Goal: Task Accomplishment & Management: Manage account settings

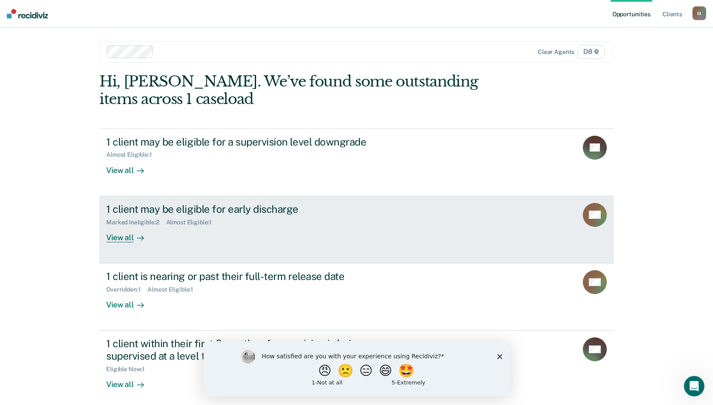
scroll to position [5, 0]
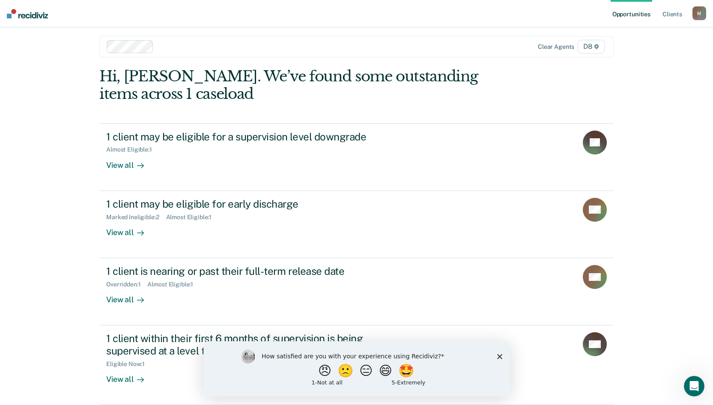
click at [499, 319] on polygon "Close survey" at bounding box center [499, 356] width 5 height 5
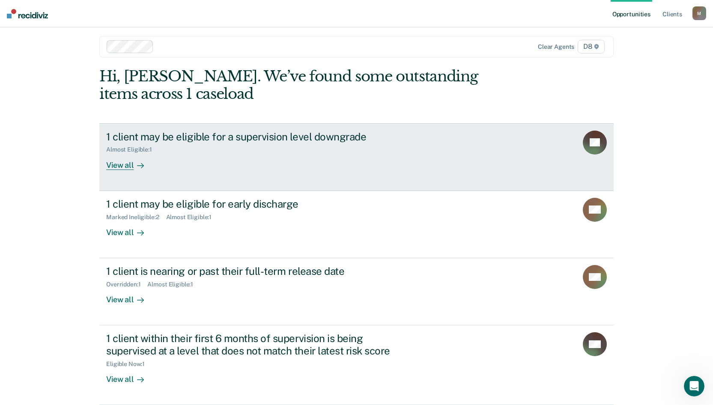
click at [605, 140] on rect at bounding box center [595, 143] width 24 height 24
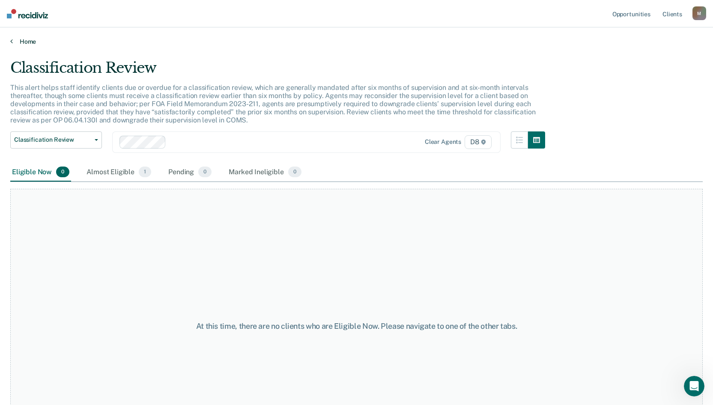
click at [17, 44] on link "Home" at bounding box center [356, 42] width 693 height 8
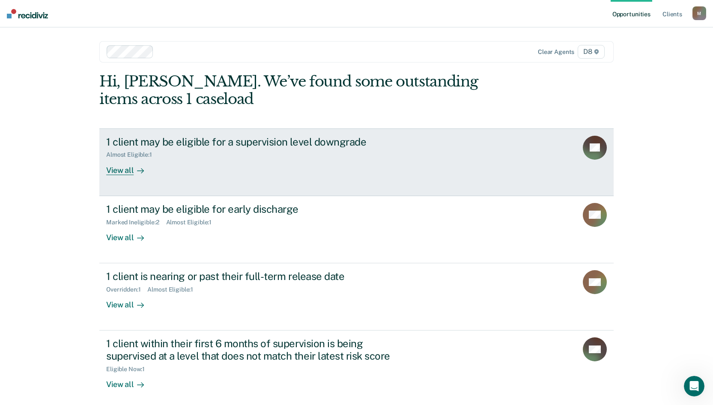
click at [109, 171] on div "View all" at bounding box center [130, 167] width 48 height 17
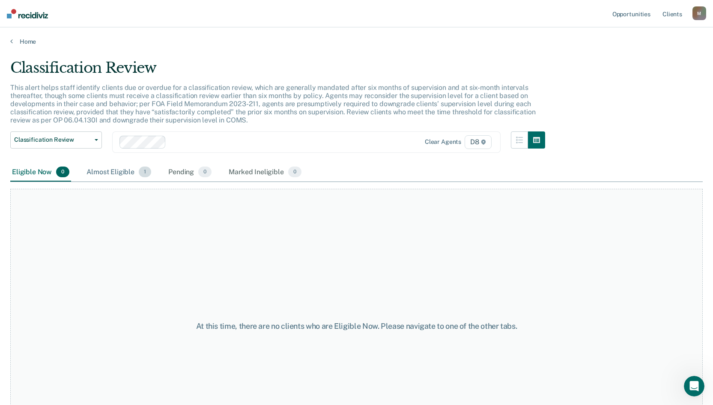
click at [112, 174] on div "Almost Eligible 1" at bounding box center [119, 172] width 68 height 19
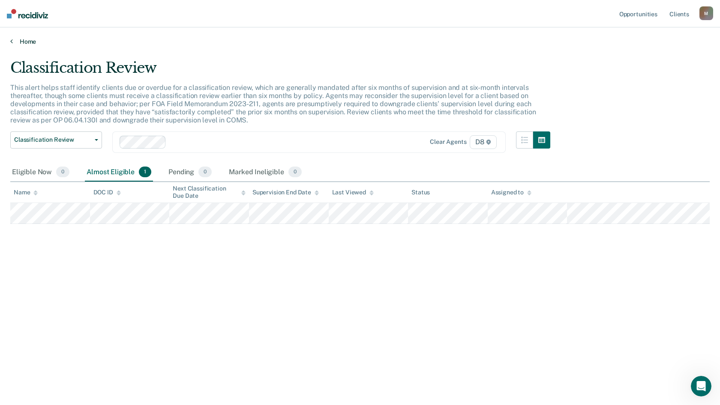
click at [14, 44] on link "Home" at bounding box center [359, 42] width 699 height 8
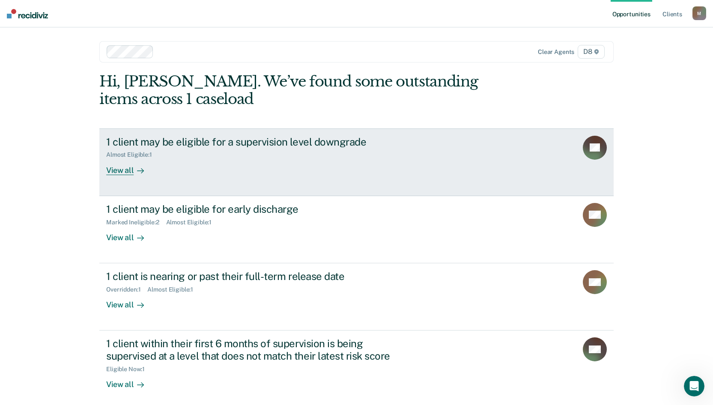
click at [111, 169] on div "View all" at bounding box center [130, 167] width 48 height 17
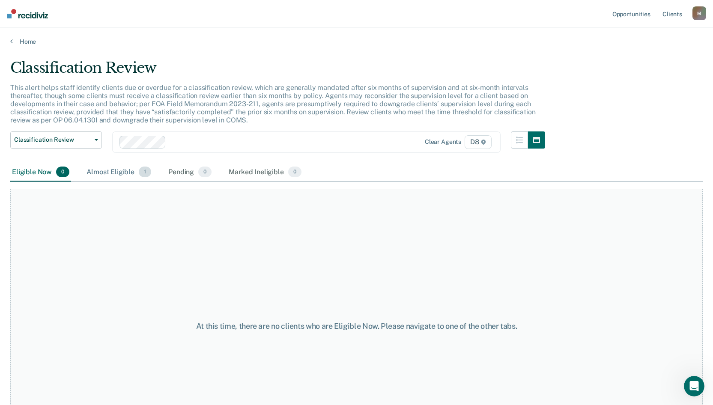
click at [115, 171] on div "Almost Eligible 1" at bounding box center [119, 172] width 68 height 19
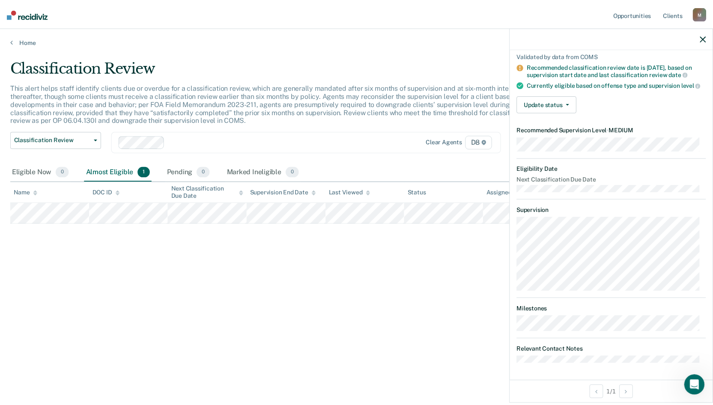
scroll to position [69, 0]
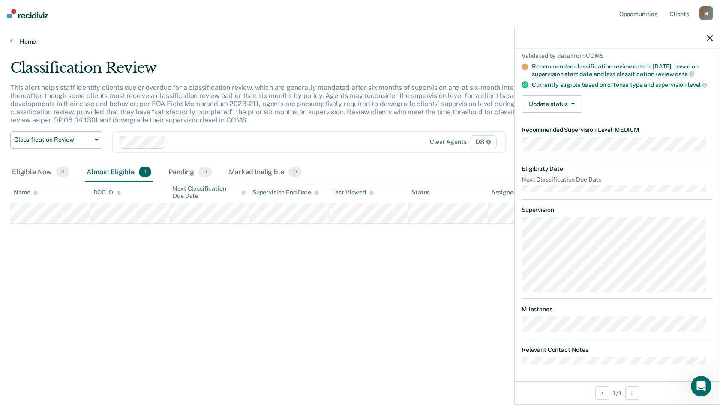
click at [25, 40] on link "Home" at bounding box center [359, 42] width 699 height 8
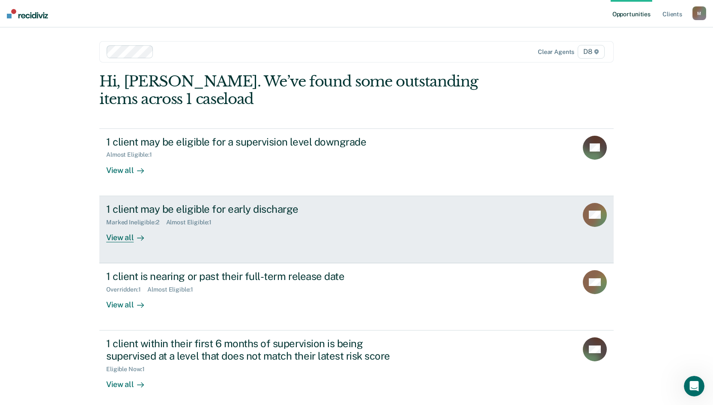
click at [119, 235] on div "View all" at bounding box center [130, 234] width 48 height 17
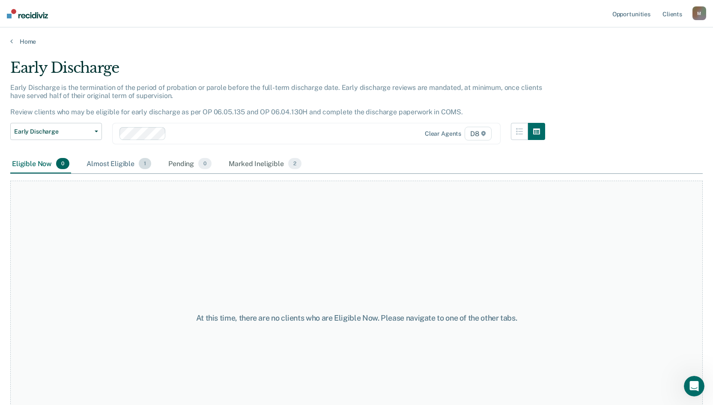
click at [119, 161] on div "Almost Eligible 1" at bounding box center [119, 164] width 68 height 19
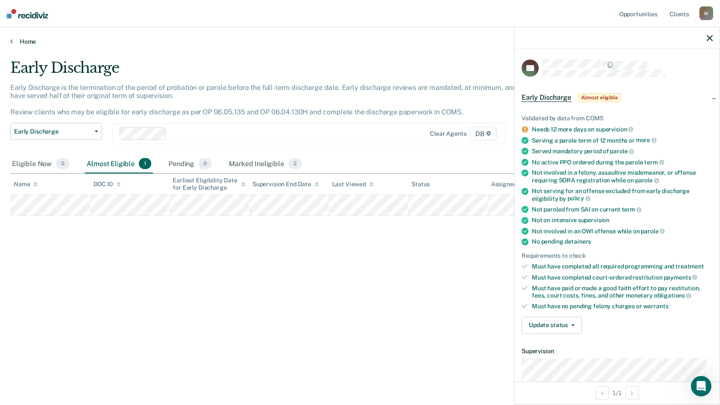
click at [20, 38] on link "Home" at bounding box center [359, 42] width 699 height 8
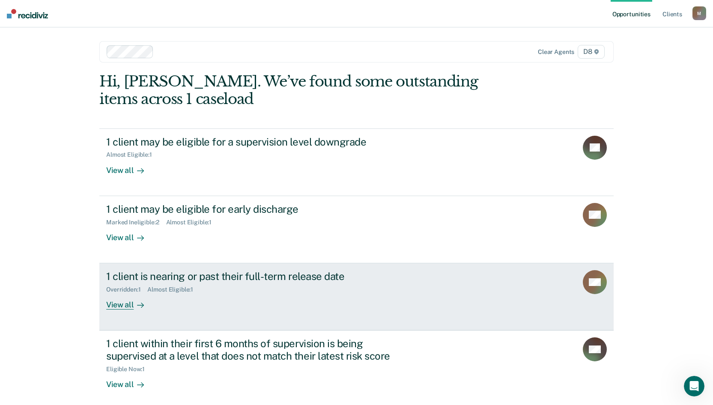
click at [126, 305] on div "View all" at bounding box center [130, 301] width 48 height 17
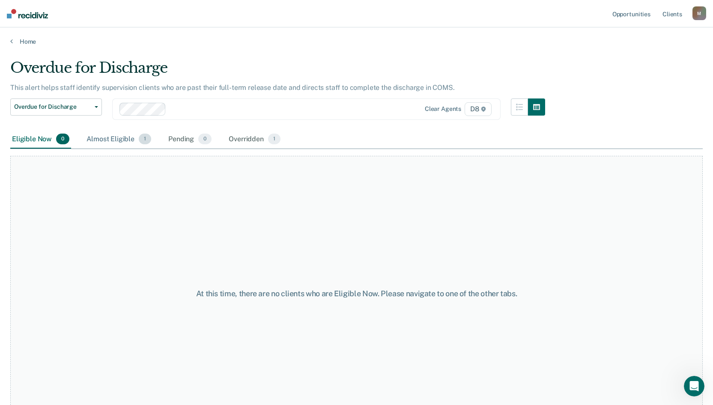
click at [100, 137] on div "Almost Eligible 1" at bounding box center [119, 139] width 68 height 19
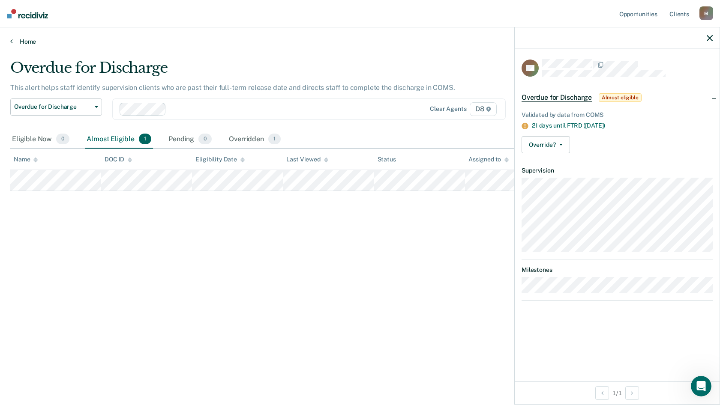
click at [18, 40] on link "Home" at bounding box center [359, 42] width 699 height 8
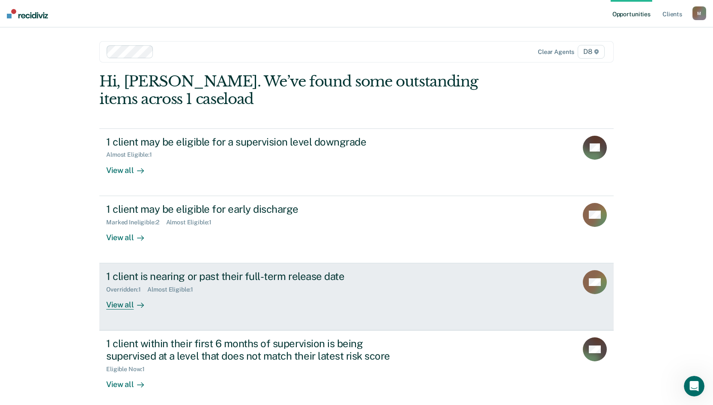
scroll to position [39, 0]
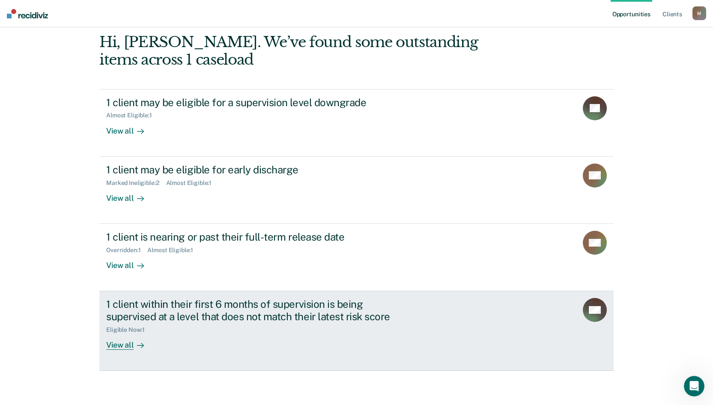
click at [254, 312] on div "1 client within their first 6 months of supervision is being supervised at a le…" at bounding box center [256, 310] width 301 height 25
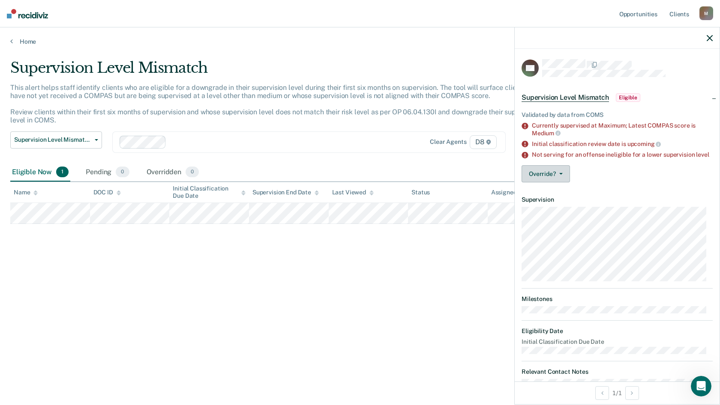
click at [551, 183] on button "Override?" at bounding box center [545, 173] width 48 height 17
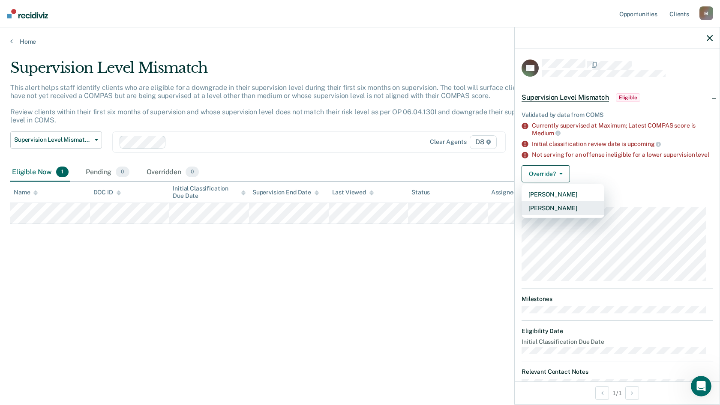
click at [553, 215] on button "[PERSON_NAME]" at bounding box center [562, 208] width 83 height 14
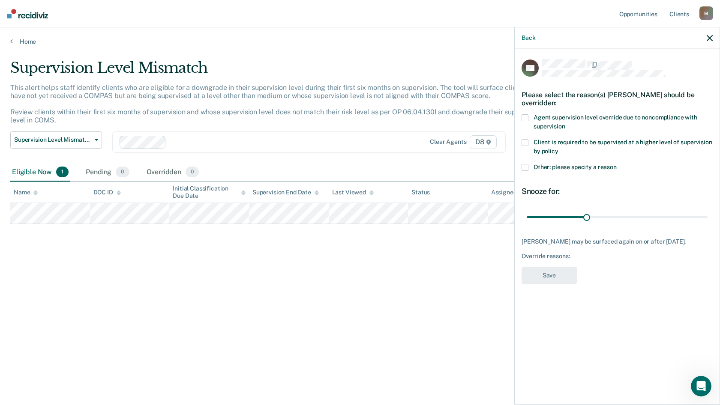
click at [527, 169] on span at bounding box center [524, 167] width 7 height 7
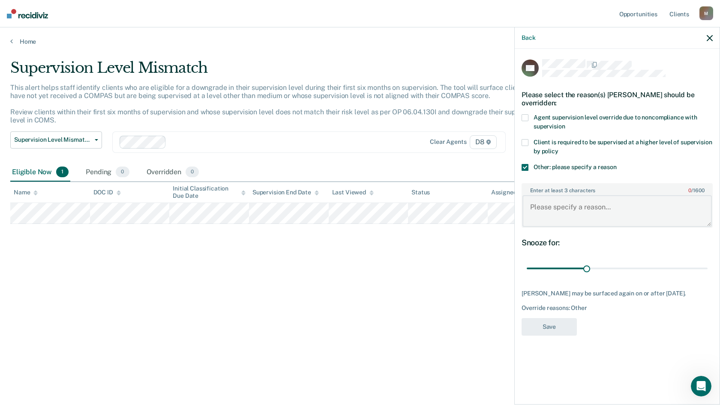
click at [538, 207] on textarea "Enter at least 3 characters 0 / 1600" at bounding box center [616, 211] width 189 height 32
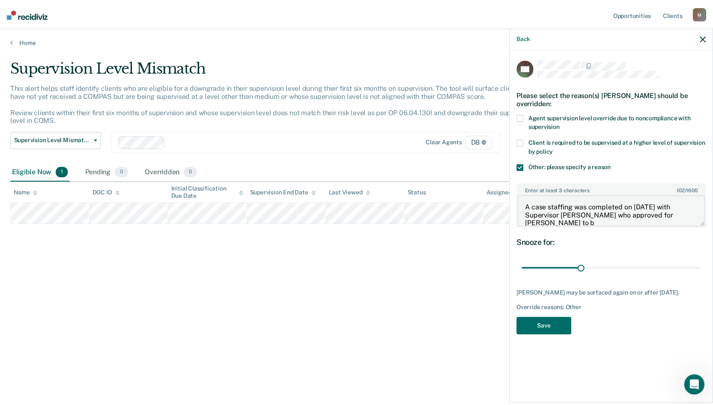
scroll to position [1, 0]
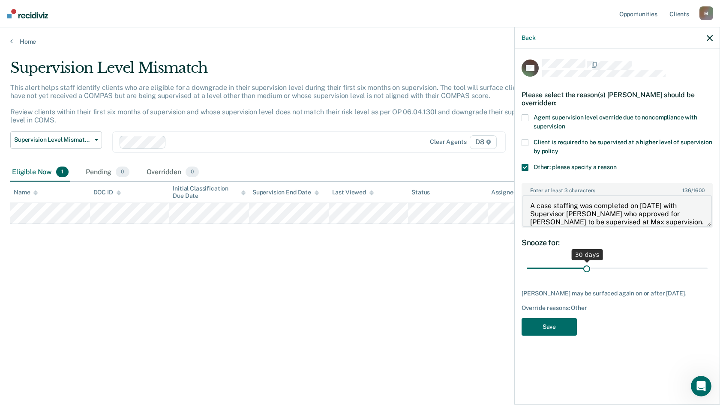
type textarea "A case staffing was completed on [DATE] with Supervisor [PERSON_NAME] who appro…"
drag, startPoint x: 586, startPoint y: 269, endPoint x: 695, endPoint y: 267, distance: 109.3
type input "90"
click at [652, 264] on input "range" at bounding box center [617, 268] width 181 height 15
click at [557, 319] on button "Save" at bounding box center [548, 327] width 55 height 18
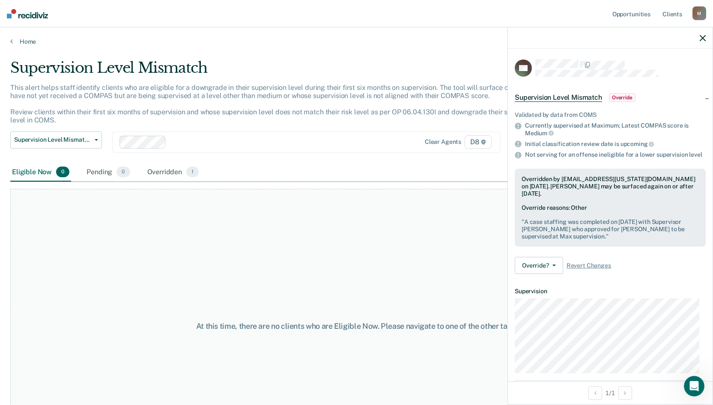
click at [79, 276] on div "At this time, there are no clients who are Eligible Now. Please navigate to one…" at bounding box center [356, 326] width 693 height 275
click at [21, 39] on link "Home" at bounding box center [356, 42] width 693 height 8
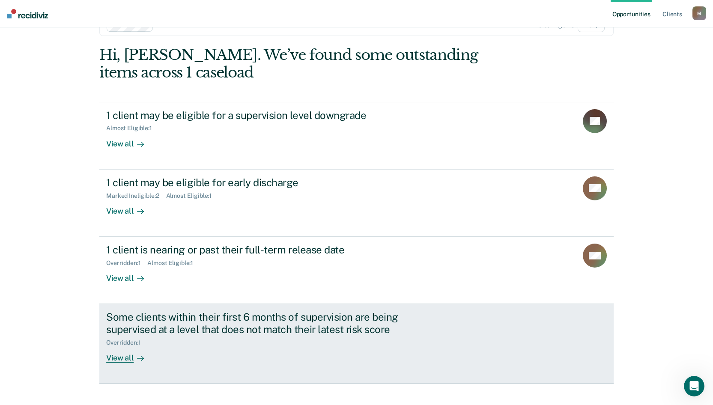
scroll to position [39, 0]
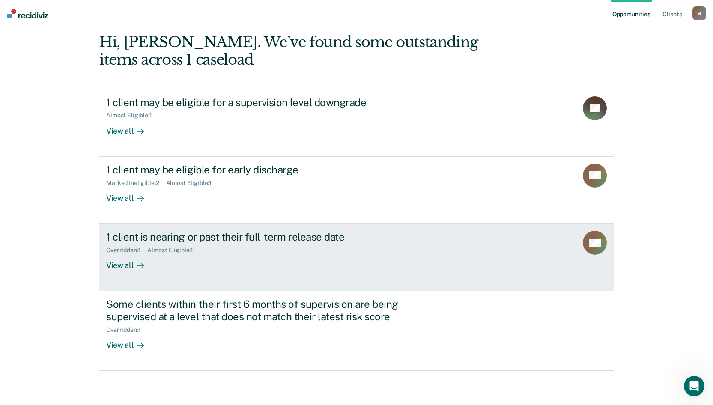
click at [175, 248] on div "Almost Eligible : 1" at bounding box center [173, 250] width 53 height 7
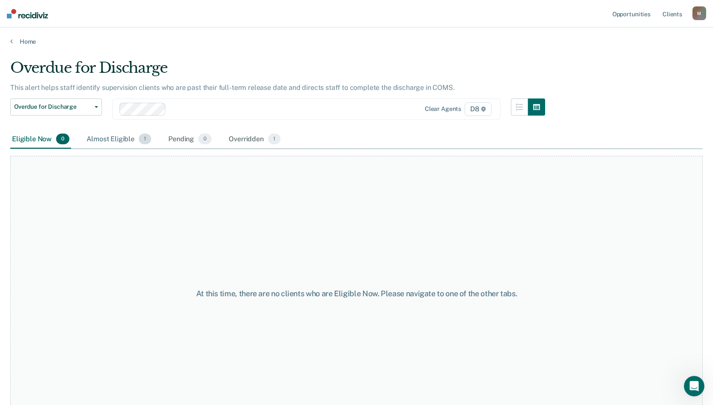
click at [118, 140] on div "Almost Eligible 1" at bounding box center [119, 139] width 68 height 19
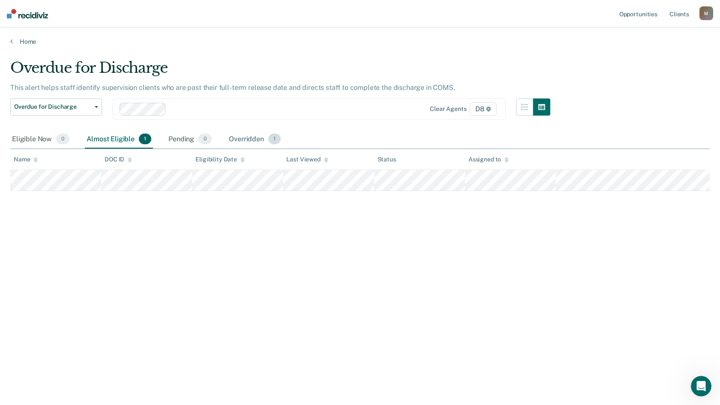
click at [252, 137] on div "Overridden 1" at bounding box center [254, 139] width 55 height 19
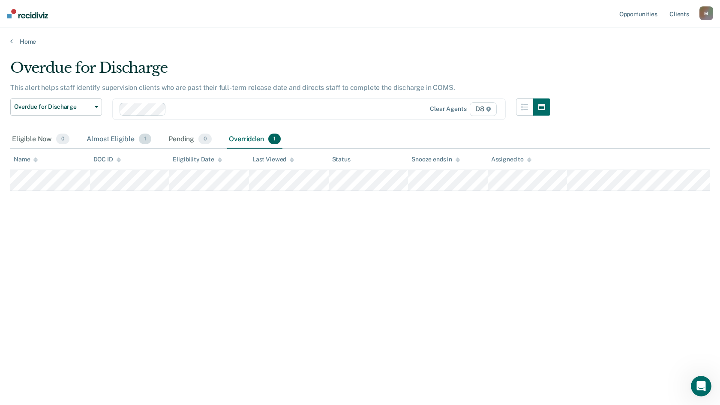
click at [124, 141] on div "Almost Eligible 1" at bounding box center [119, 139] width 68 height 19
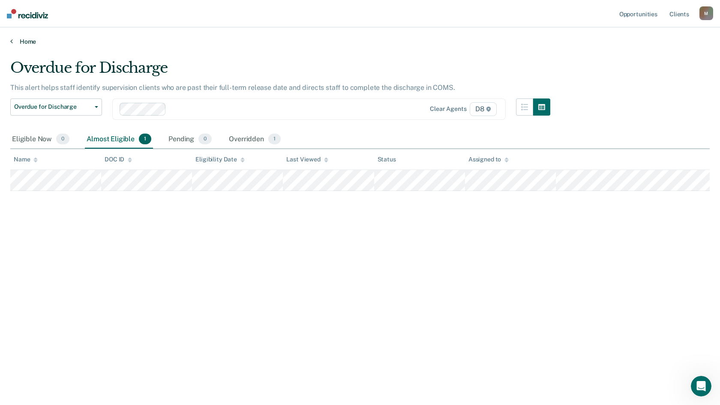
click at [19, 41] on link "Home" at bounding box center [359, 42] width 699 height 8
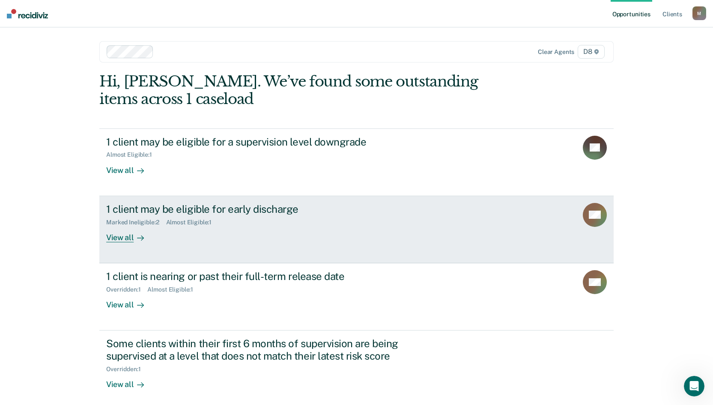
click at [113, 236] on div "View all" at bounding box center [130, 234] width 48 height 17
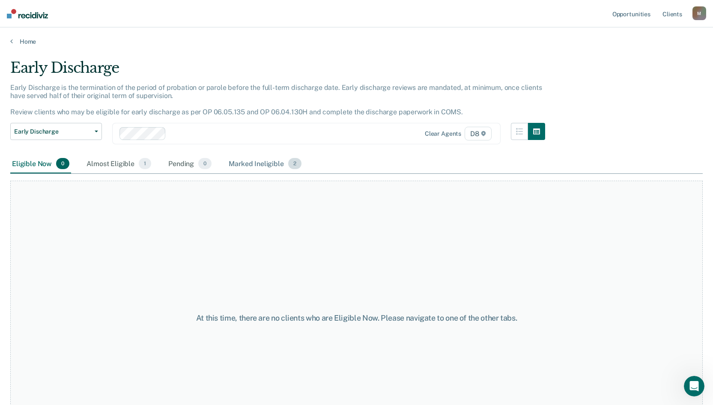
click at [249, 165] on div "Marked Ineligible 2" at bounding box center [265, 164] width 76 height 19
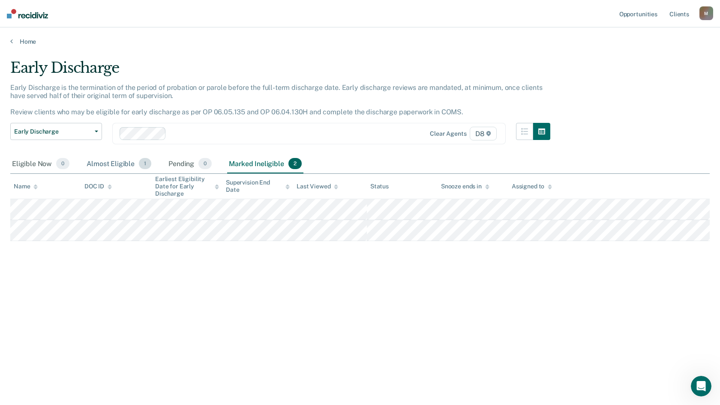
click at [111, 162] on div "Almost Eligible 1" at bounding box center [119, 164] width 68 height 19
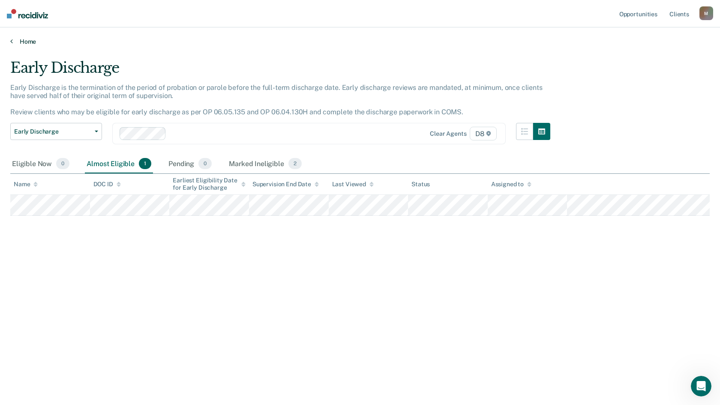
click at [11, 44] on icon at bounding box center [11, 41] width 3 height 7
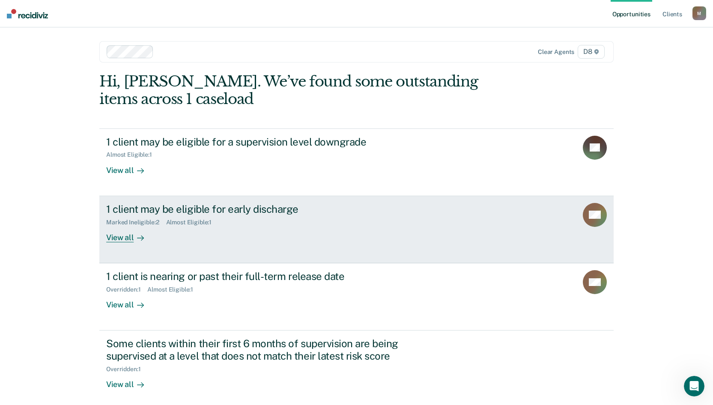
scroll to position [39, 0]
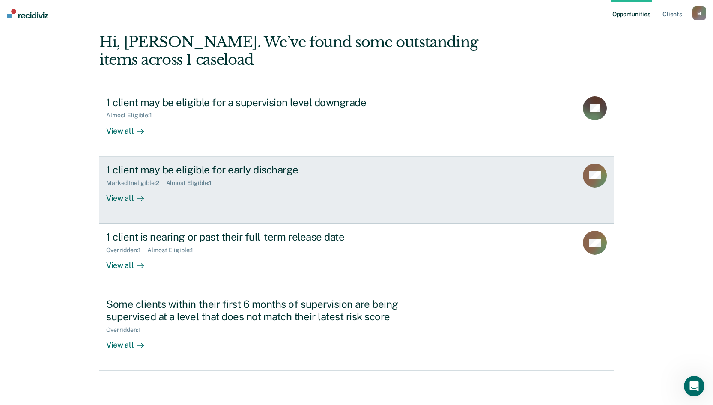
click at [136, 186] on div "Marked Ineligible : 2" at bounding box center [136, 183] width 60 height 7
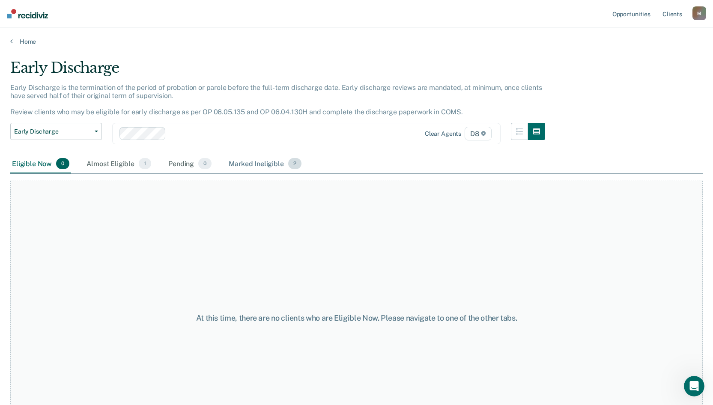
click at [261, 164] on div "Marked Ineligible 2" at bounding box center [265, 164] width 76 height 19
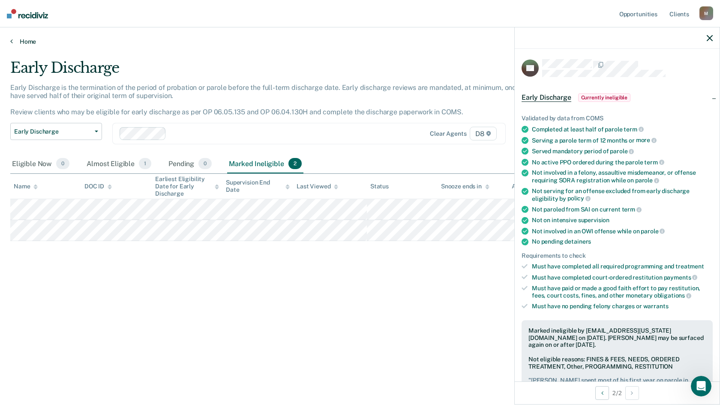
click at [31, 38] on link "Home" at bounding box center [359, 42] width 699 height 8
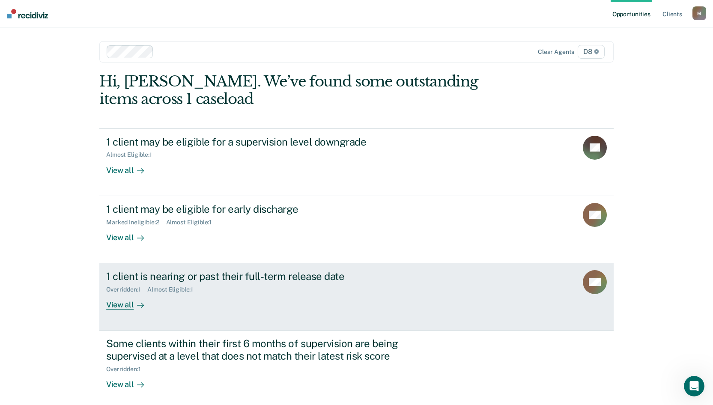
click at [121, 290] on div "Overridden : 1" at bounding box center [126, 289] width 41 height 7
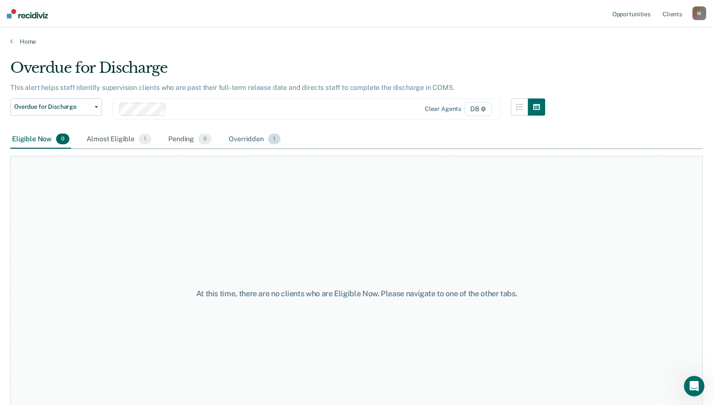
click at [241, 140] on div "Overridden 1" at bounding box center [254, 139] width 55 height 19
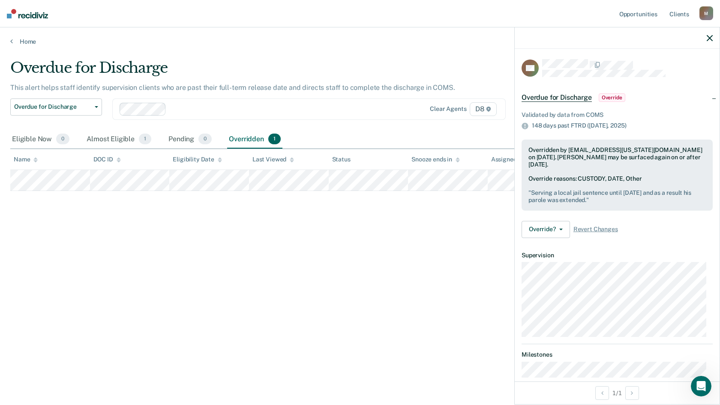
click at [20, 37] on div "Home" at bounding box center [360, 36] width 720 height 18
click at [26, 44] on link "Home" at bounding box center [359, 42] width 699 height 8
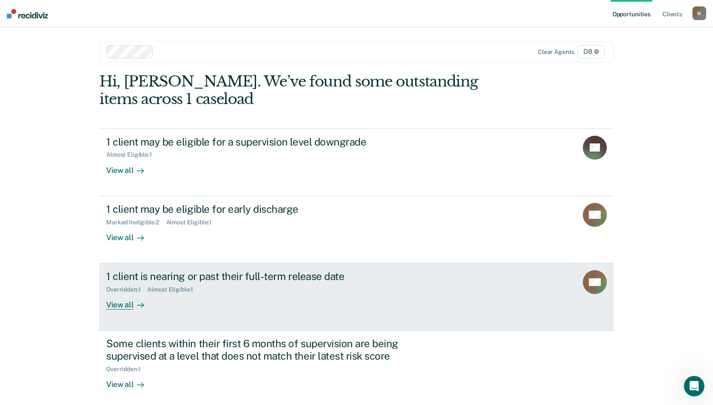
scroll to position [39, 0]
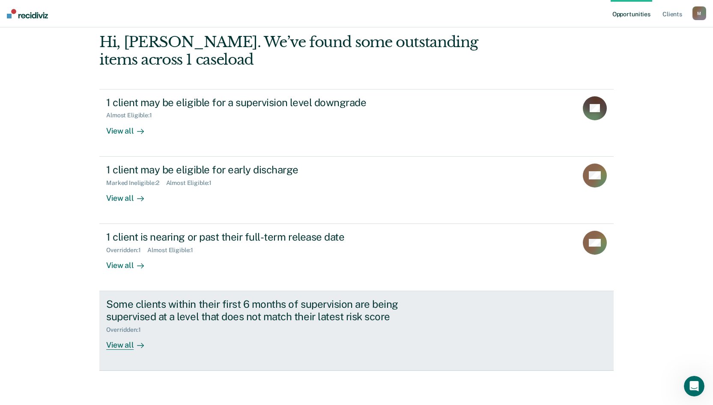
click at [122, 319] on div "Overridden : 1" at bounding box center [126, 329] width 41 height 7
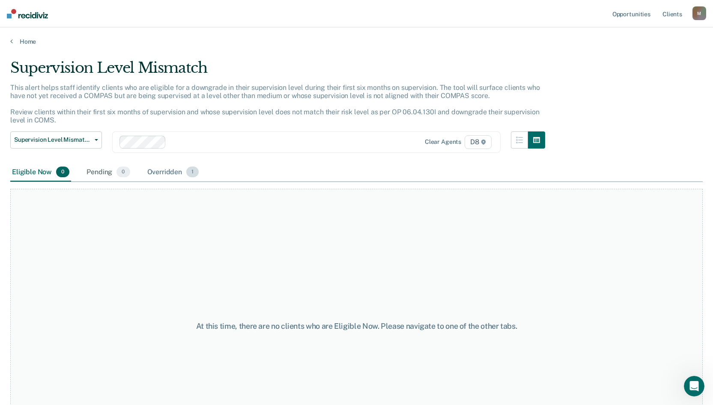
click at [160, 166] on div "Overridden 1" at bounding box center [173, 172] width 55 height 19
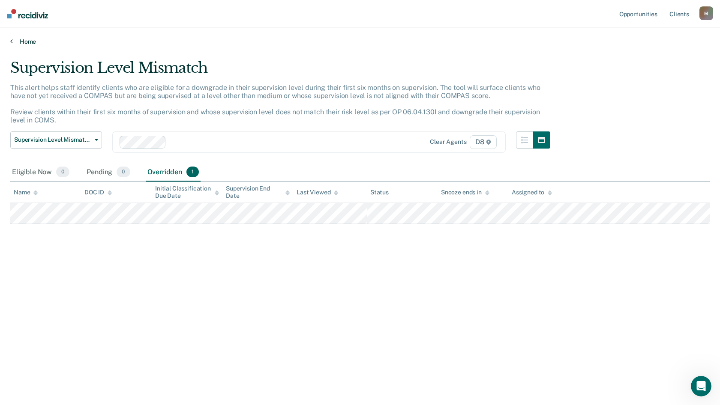
click at [23, 42] on link "Home" at bounding box center [359, 42] width 699 height 8
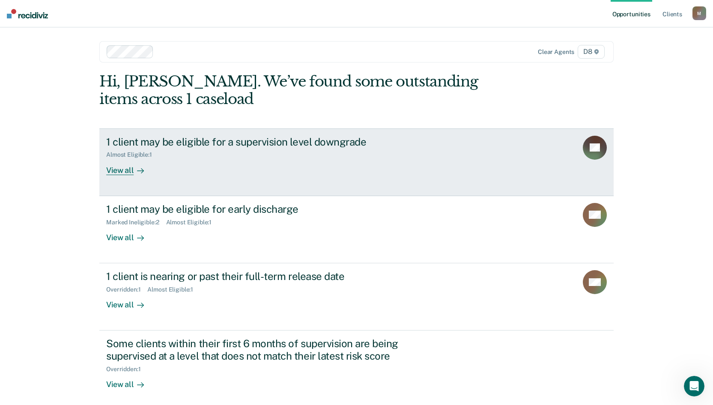
click at [126, 152] on div "Almost Eligible : 1" at bounding box center [132, 154] width 53 height 7
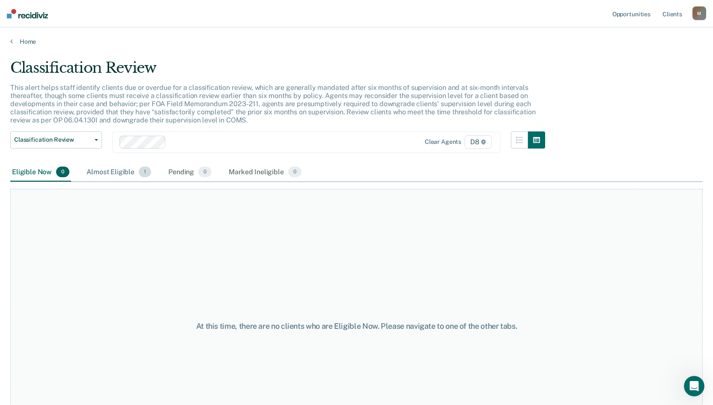
click at [118, 174] on div "Almost Eligible 1" at bounding box center [119, 172] width 68 height 19
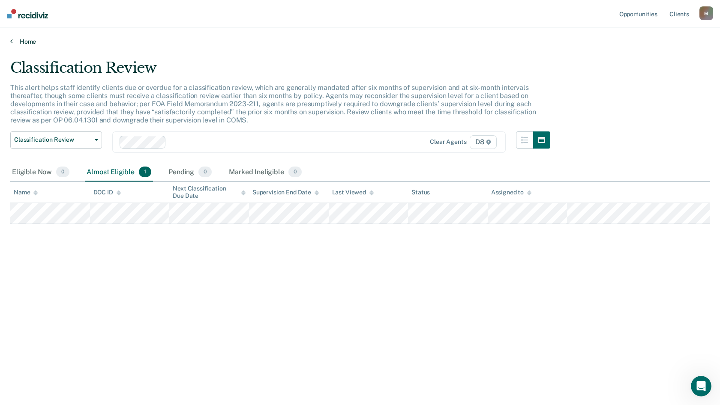
click at [18, 45] on link "Home" at bounding box center [359, 42] width 699 height 8
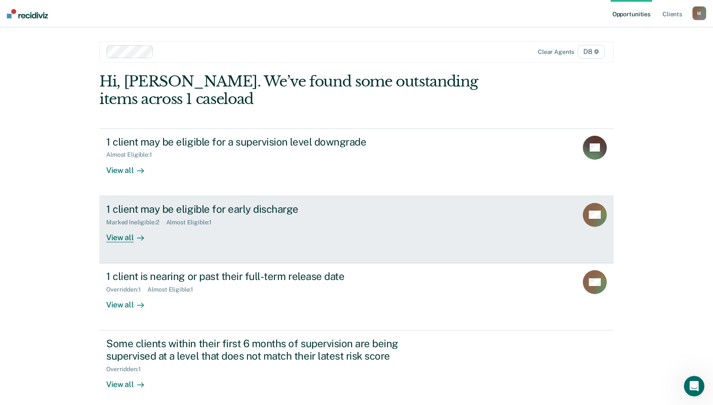
click at [126, 225] on div "Marked Ineligible : 2" at bounding box center [136, 222] width 60 height 7
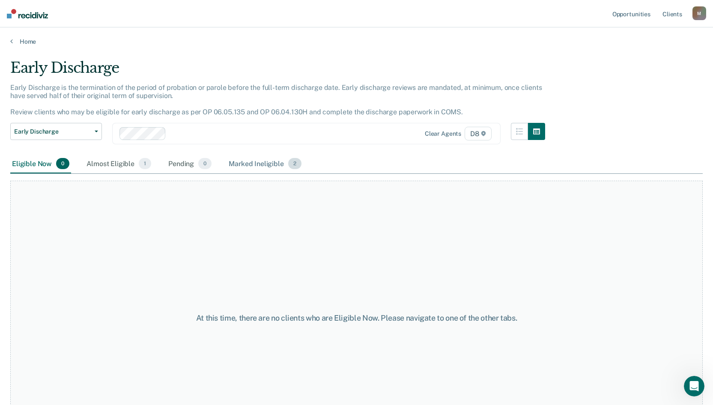
click at [245, 162] on div "Marked Ineligible 2" at bounding box center [265, 164] width 76 height 19
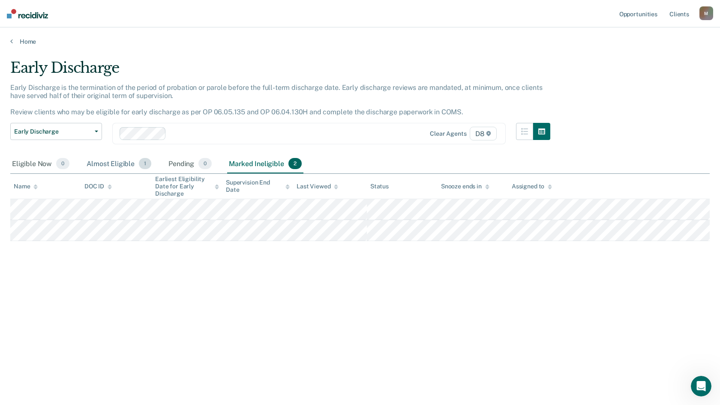
click at [118, 162] on div "Almost Eligible 1" at bounding box center [119, 164] width 68 height 19
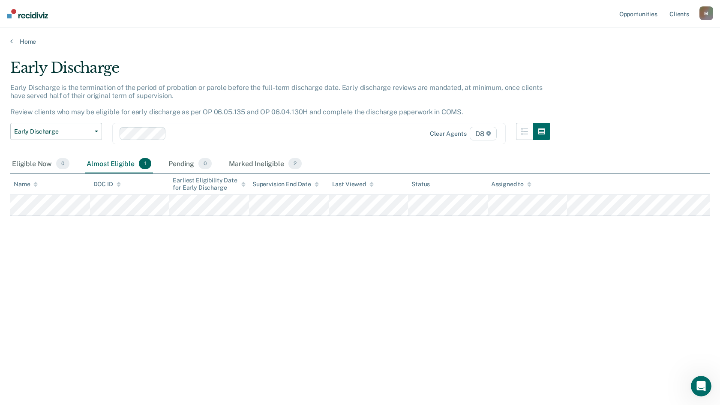
click at [17, 37] on div "Home" at bounding box center [360, 36] width 720 height 18
click at [27, 45] on main "Early Discharge Early Discharge is the termination of the period of probation o…" at bounding box center [360, 223] width 720 height 357
click at [26, 43] on link "Home" at bounding box center [359, 42] width 699 height 8
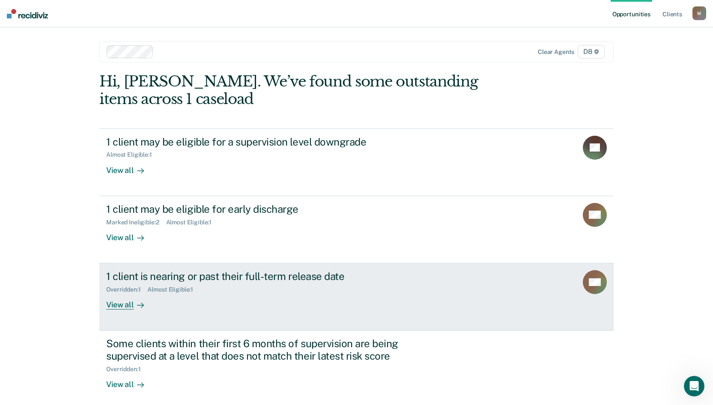
click at [169, 290] on div "Almost Eligible : 1" at bounding box center [173, 289] width 53 height 7
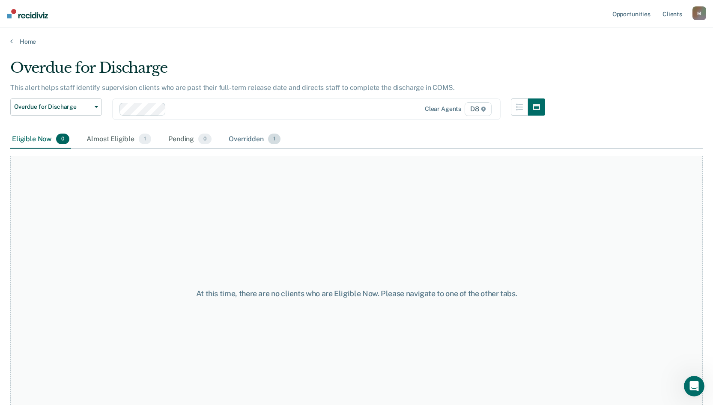
click at [243, 138] on div "Overridden 1" at bounding box center [254, 139] width 55 height 19
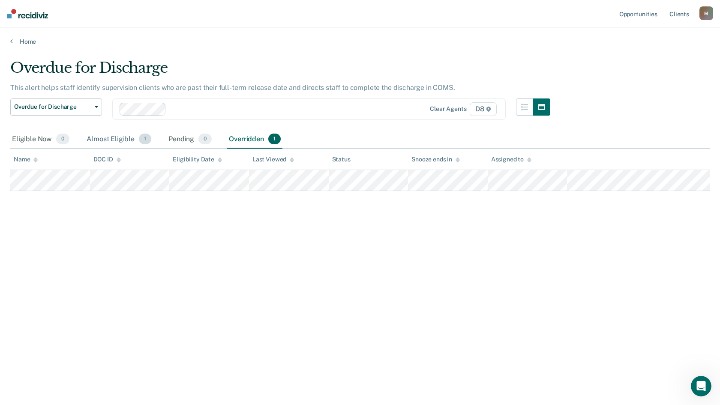
click at [123, 141] on div "Almost Eligible 1" at bounding box center [119, 139] width 68 height 19
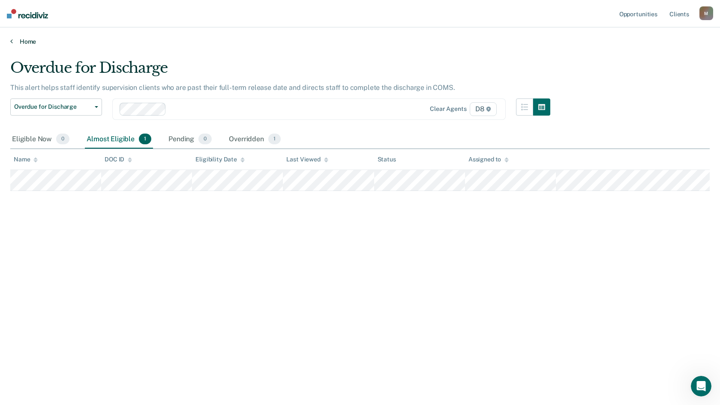
click at [18, 40] on link "Home" at bounding box center [359, 42] width 699 height 8
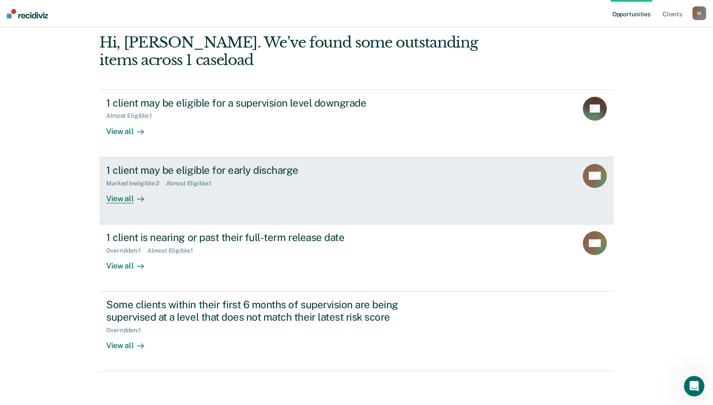
scroll to position [39, 0]
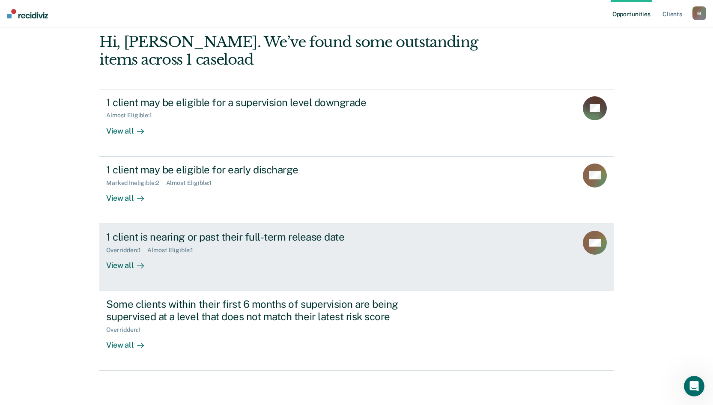
click at [127, 248] on div "Overridden : 1" at bounding box center [126, 250] width 41 height 7
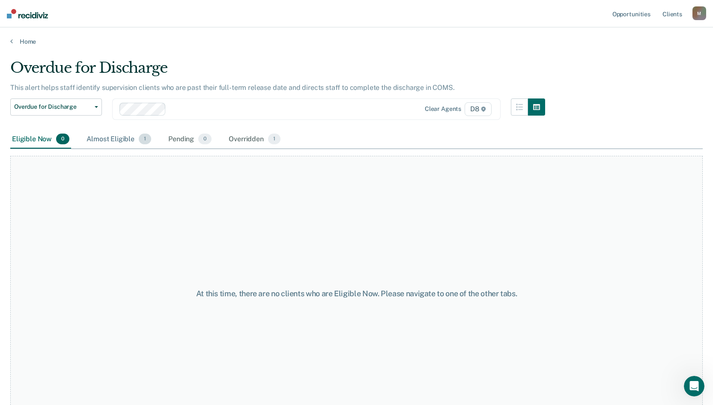
click at [110, 136] on div "Almost Eligible 1" at bounding box center [119, 139] width 68 height 19
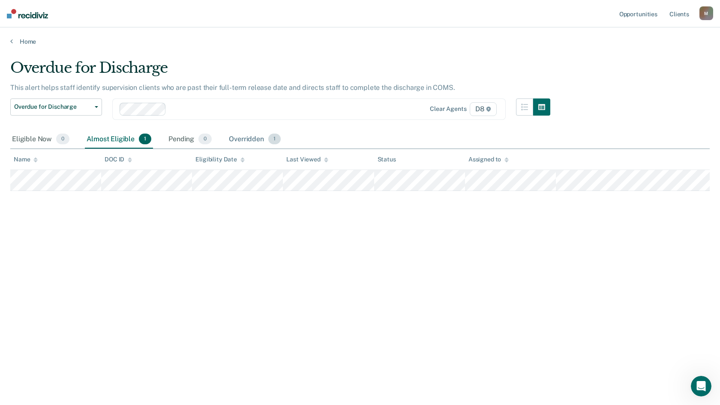
click at [250, 136] on div "Overridden 1" at bounding box center [254, 139] width 55 height 19
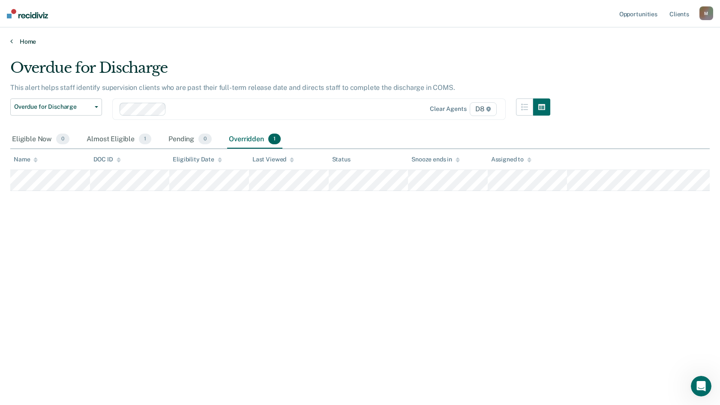
click at [21, 43] on link "Home" at bounding box center [359, 42] width 699 height 8
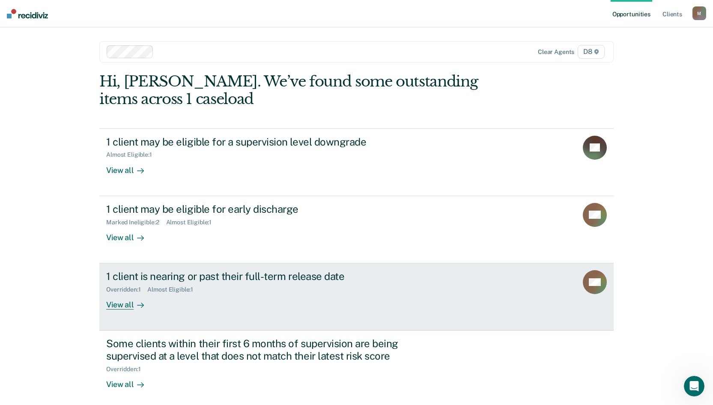
click at [116, 288] on div "Overridden : 1" at bounding box center [126, 289] width 41 height 7
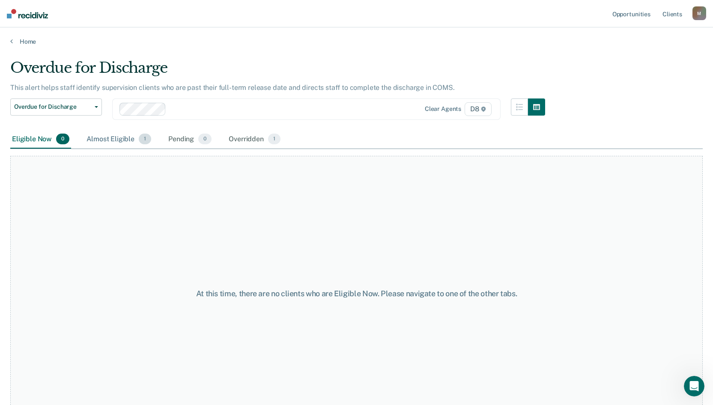
click at [109, 139] on div "Almost Eligible 1" at bounding box center [119, 139] width 68 height 19
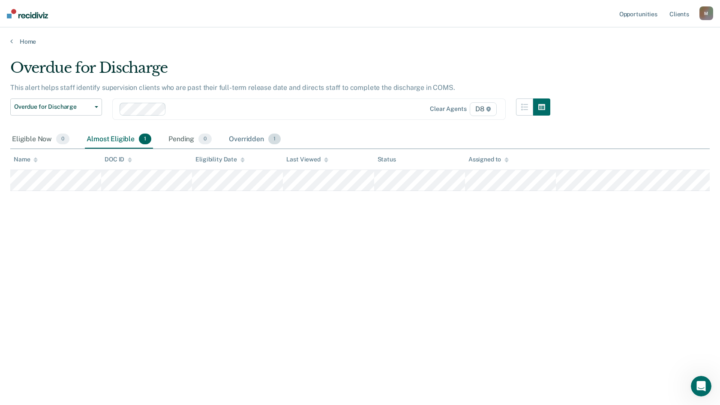
click at [238, 137] on div "Overridden 1" at bounding box center [254, 139] width 55 height 19
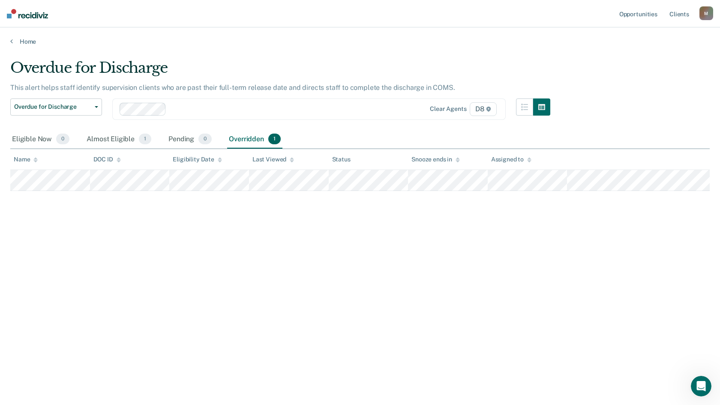
click at [24, 46] on main "Overdue for Discharge This alert helps staff identify supervision clients who a…" at bounding box center [360, 223] width 720 height 357
click at [24, 42] on link "Home" at bounding box center [359, 42] width 699 height 8
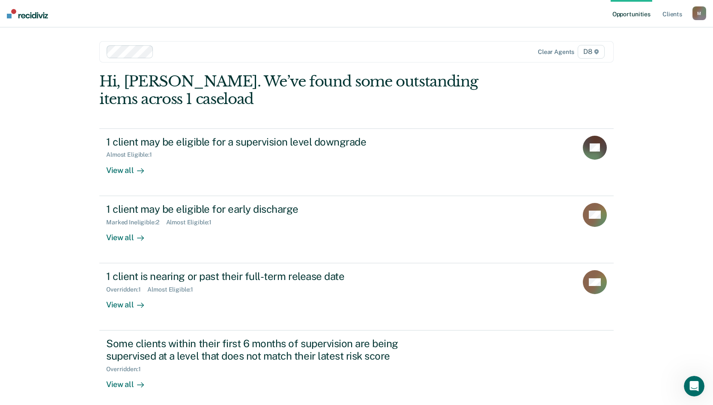
click at [652, 12] on div "M" at bounding box center [700, 13] width 14 height 14
click at [554, 30] on main "Clear agents D8 Hi, [PERSON_NAME]. We’ve found some outstanding items across 1 …" at bounding box center [356, 225] width 535 height 397
drag, startPoint x: 708, startPoint y: 33, endPoint x: 713, endPoint y: 22, distance: 11.1
click at [652, 22] on div "Opportunities Client s [EMAIL_ADDRESS][US_STATE][DOMAIN_NAME] M Profile How it …" at bounding box center [356, 222] width 713 height 445
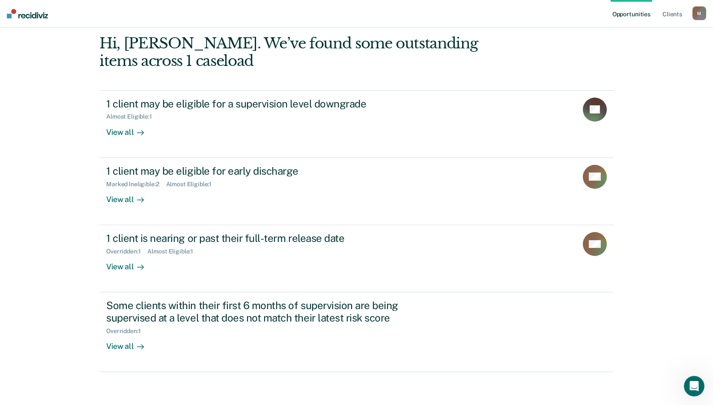
scroll to position [39, 0]
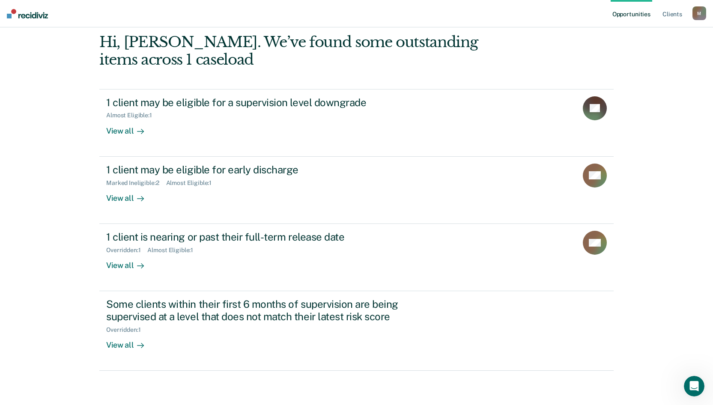
click at [25, 18] on img at bounding box center [27, 13] width 41 height 9
